Goal: Task Accomplishment & Management: Manage account settings

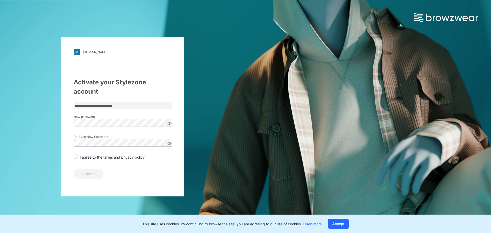
click at [76, 154] on span at bounding box center [76, 156] width 4 height 4
drag, startPoint x: 86, startPoint y: 166, endPoint x: 128, endPoint y: 164, distance: 42.8
click at [86, 156] on button "Submit" at bounding box center [89, 174] width 30 height 10
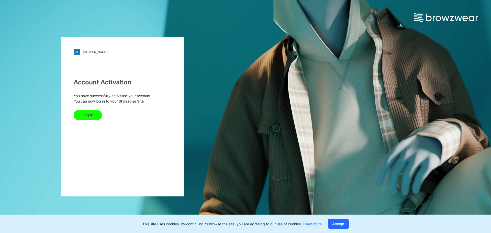
click at [93, 114] on button "Log In" at bounding box center [88, 115] width 28 height 10
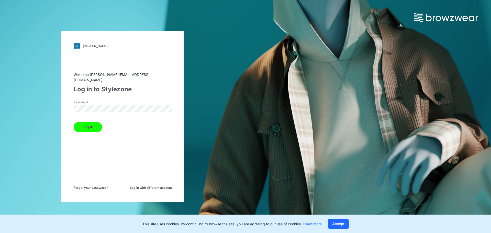
click at [74, 122] on button "Log in" at bounding box center [88, 127] width 28 height 10
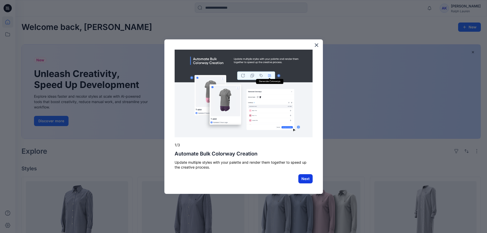
click at [302, 156] on button "Next" at bounding box center [305, 178] width 14 height 9
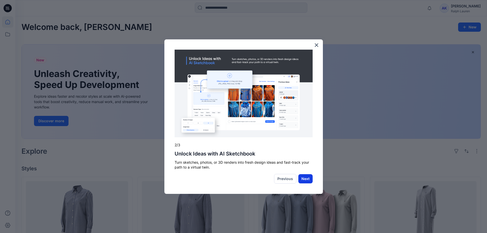
click at [304, 156] on button "Next" at bounding box center [305, 178] width 14 height 9
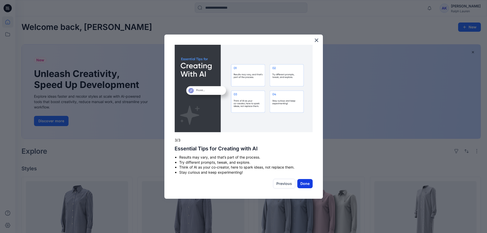
click at [305, 156] on button "Done" at bounding box center [304, 183] width 15 height 9
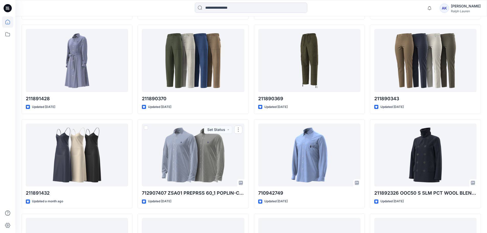
scroll to position [170, 0]
